Goal: Navigation & Orientation: Find specific page/section

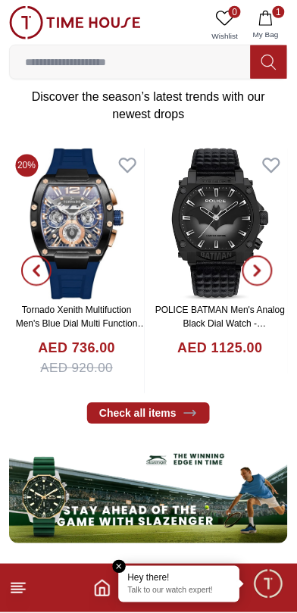
scroll to position [500, 0]
click at [16, 594] on line at bounding box center [16, 594] width 11 height 0
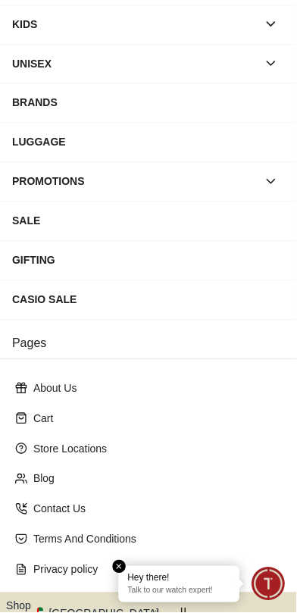
scroll to position [199, 0]
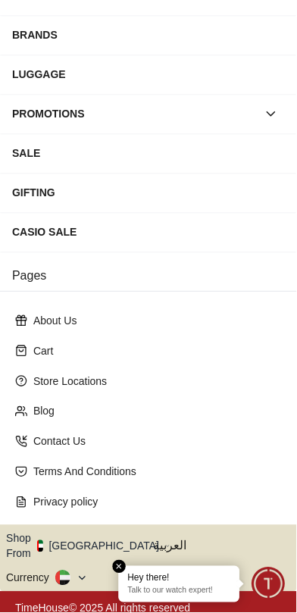
click at [165, 542] on icon "button" at bounding box center [167, 547] width 5 height 11
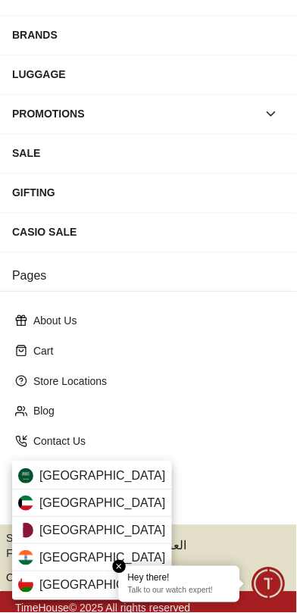
click at [118, 474] on div "[GEOGRAPHIC_DATA]" at bounding box center [92, 476] width 160 height 27
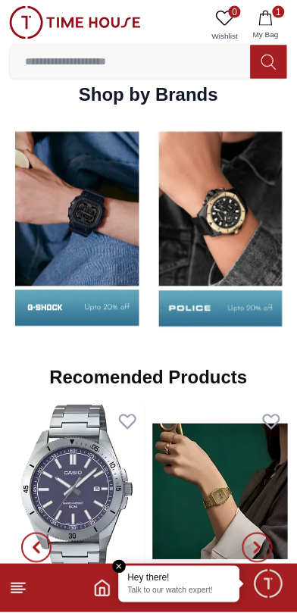
scroll to position [1368, 0]
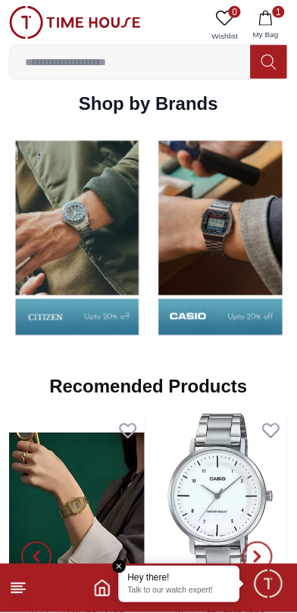
click at [241, 251] on img at bounding box center [221, 238] width 136 height 213
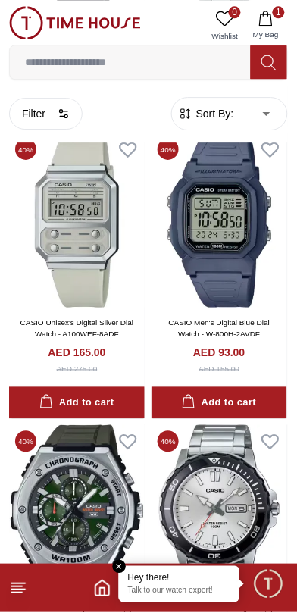
scroll to position [1502, 0]
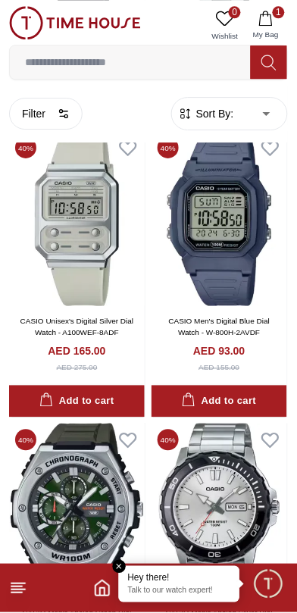
click at [18, 585] on line at bounding box center [18, 585] width 14 height 0
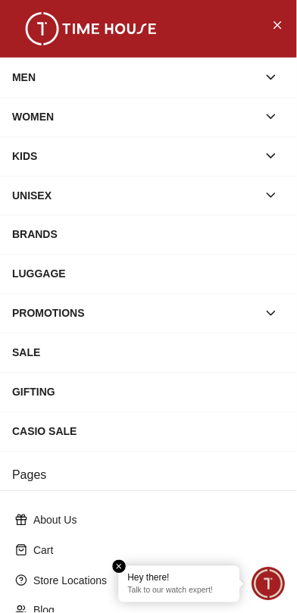
scroll to position [199, 0]
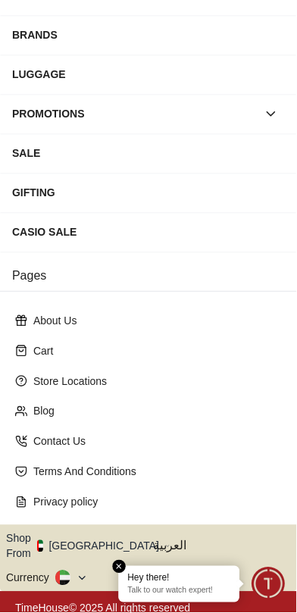
click at [165, 542] on icon "button" at bounding box center [167, 547] width 5 height 11
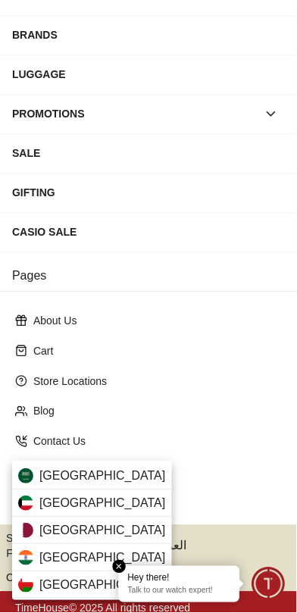
click at [53, 475] on span "Saudi Arabia" at bounding box center [102, 477] width 127 height 18
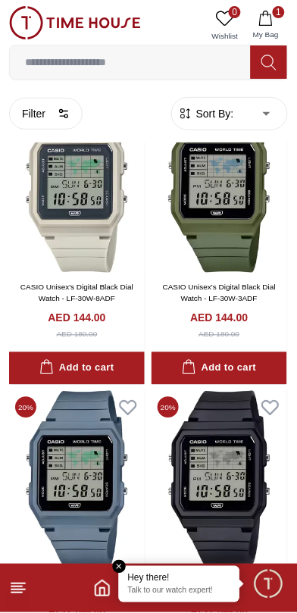
scroll to position [367, 0]
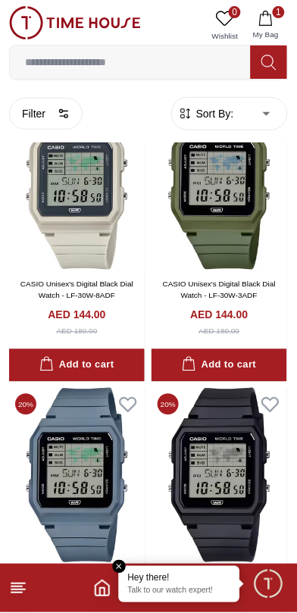
click at [16, 585] on line at bounding box center [18, 585] width 14 height 0
